Goal: Task Accomplishment & Management: Manage account settings

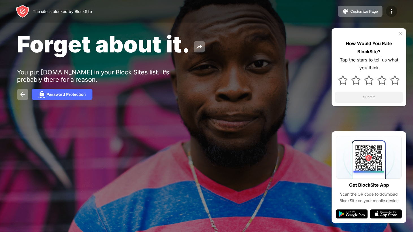
click at [392, 13] on img at bounding box center [391, 11] width 7 height 7
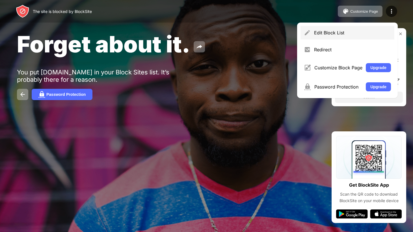
click at [342, 28] on div "Edit Block List" at bounding box center [347, 33] width 94 height 14
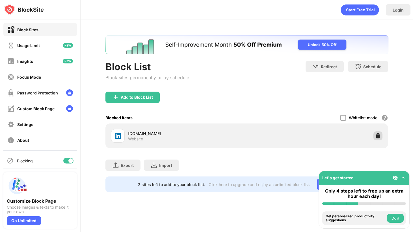
click at [378, 137] on img at bounding box center [378, 136] width 6 height 6
